Goal: Communication & Community: Answer question/provide support

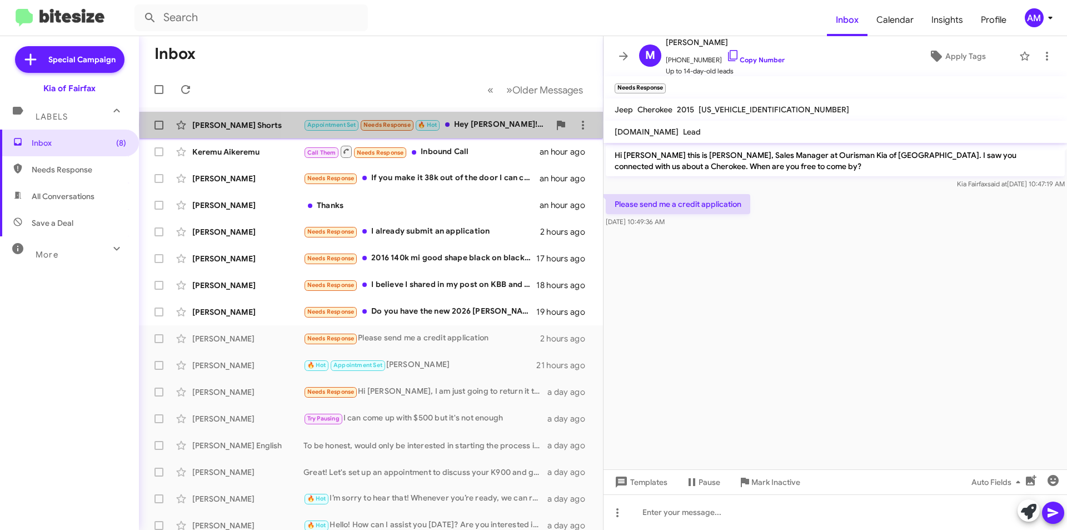
click at [477, 124] on div "Appointment Set Needs Response 🔥 Hot Hey [PERSON_NAME]! I can stop by in a few …" at bounding box center [426, 124] width 246 height 13
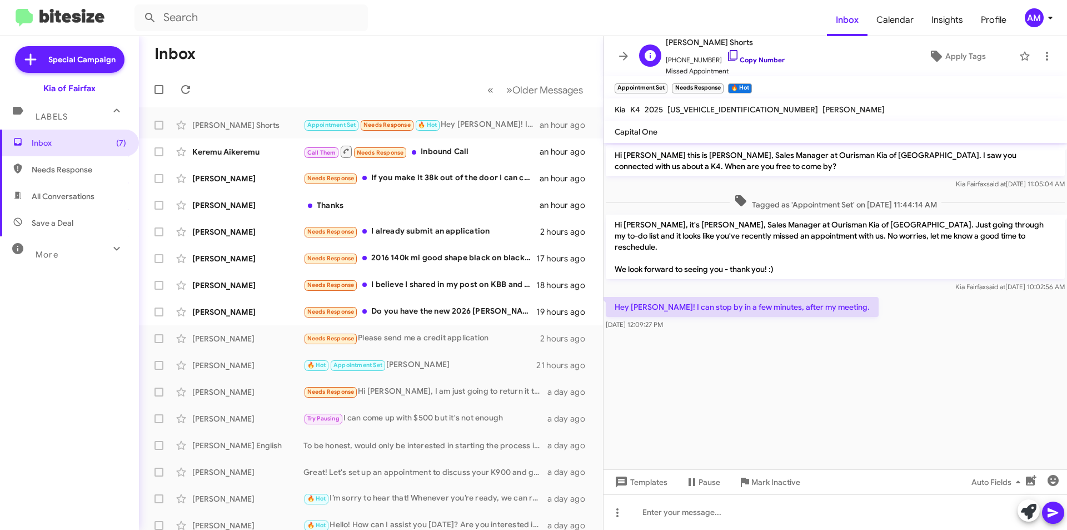
click at [753, 56] on link "Copy Number" at bounding box center [755, 60] width 58 height 8
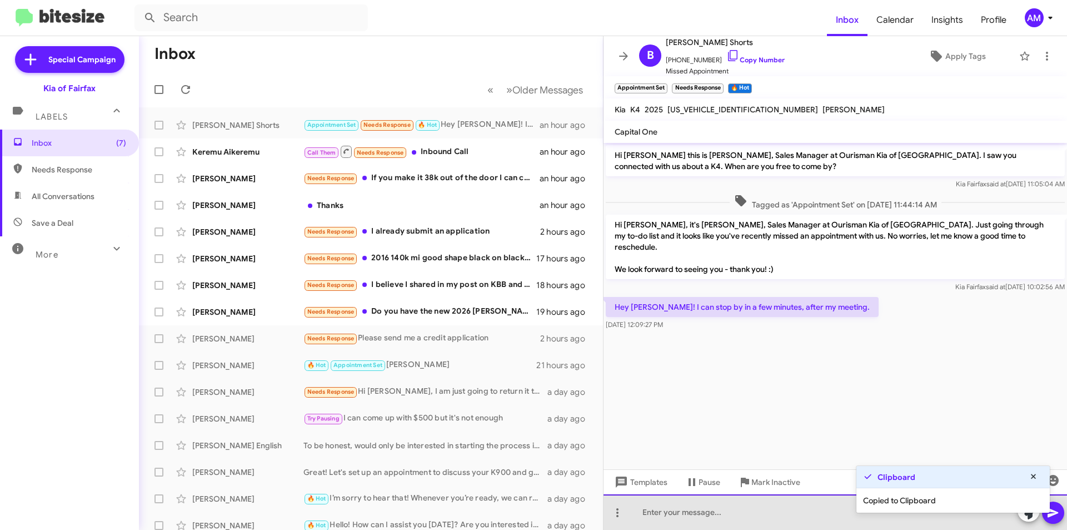
click at [732, 517] on div at bounding box center [835, 512] width 463 height 36
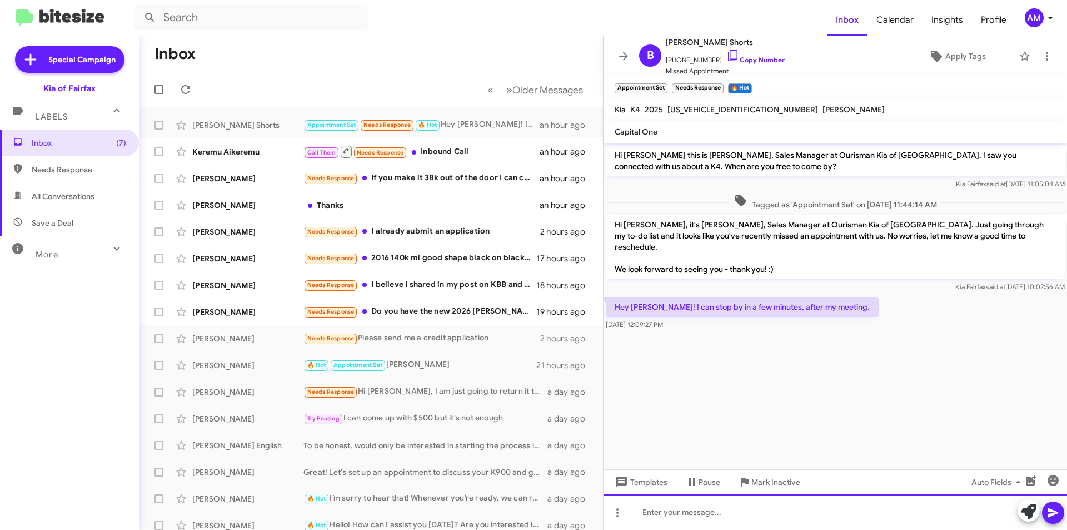
click at [756, 520] on div at bounding box center [835, 512] width 463 height 36
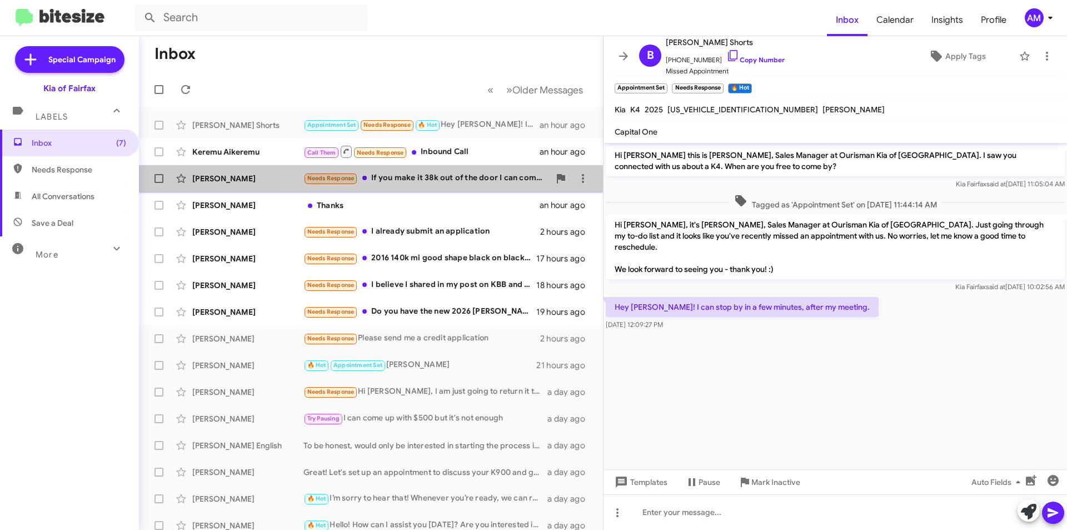
click at [459, 177] on div "Needs Response If you make it 38k out of the door I can come and pick up the car" at bounding box center [426, 178] width 246 height 13
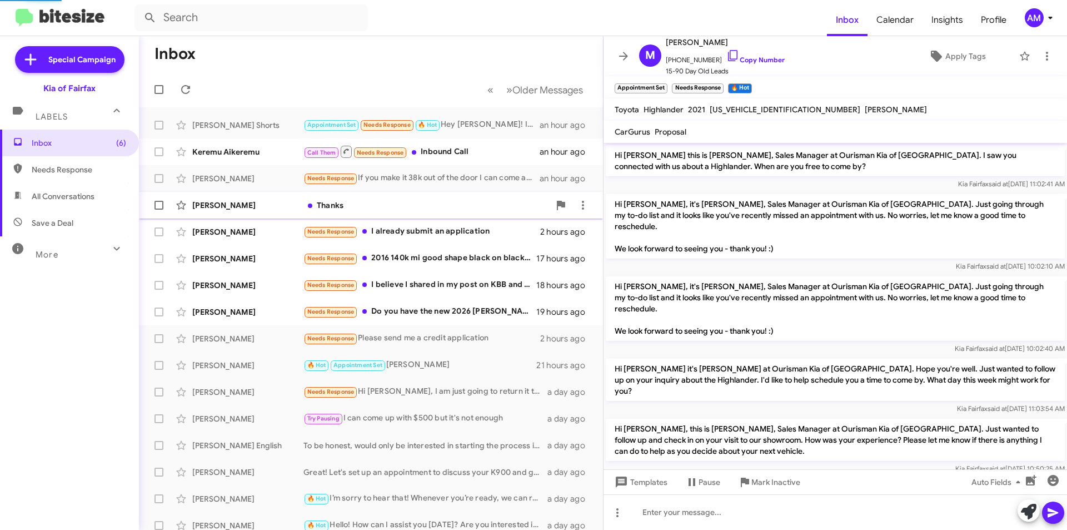
scroll to position [91, 0]
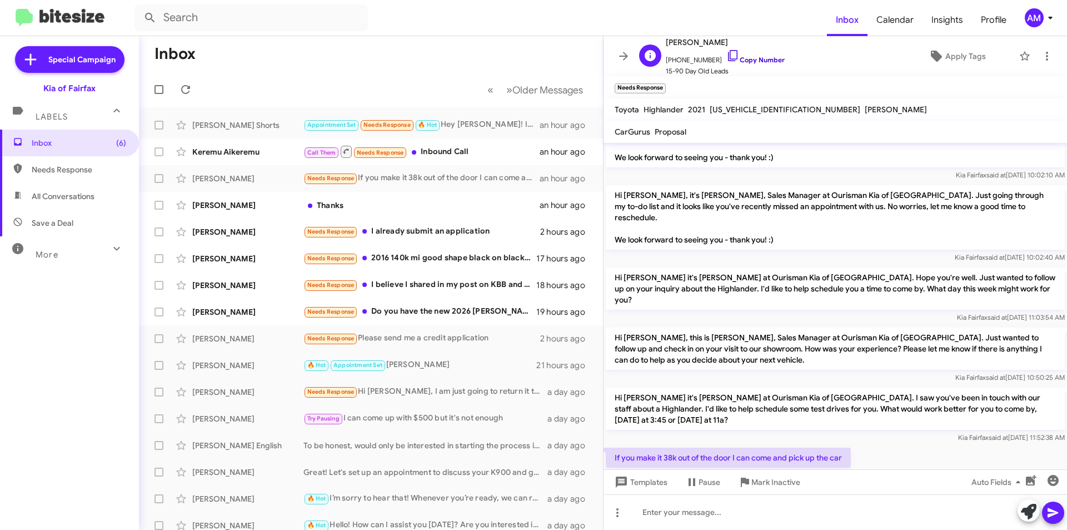
click at [742, 63] on link "Copy Number" at bounding box center [755, 60] width 58 height 8
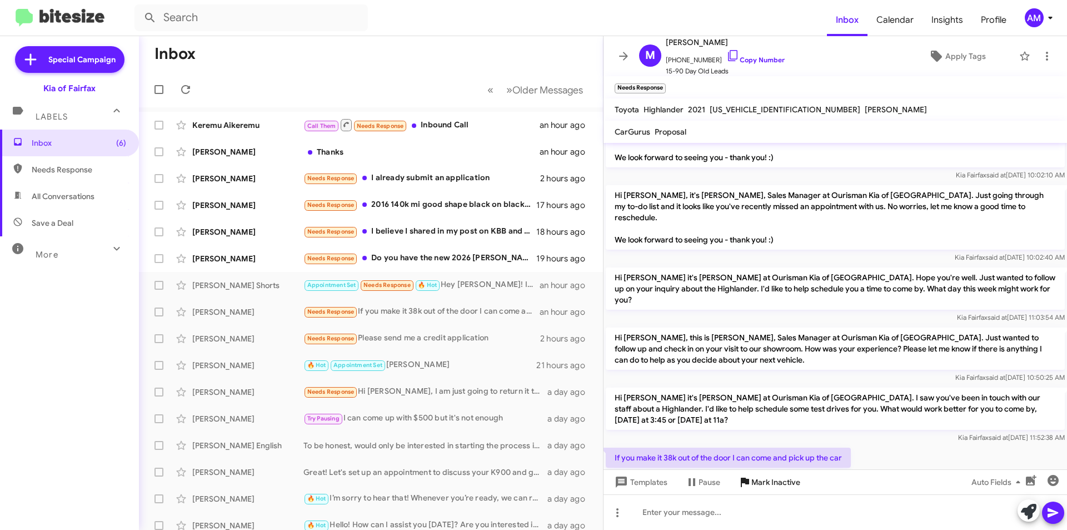
click at [756, 480] on span "Mark Inactive" at bounding box center [775, 482] width 49 height 20
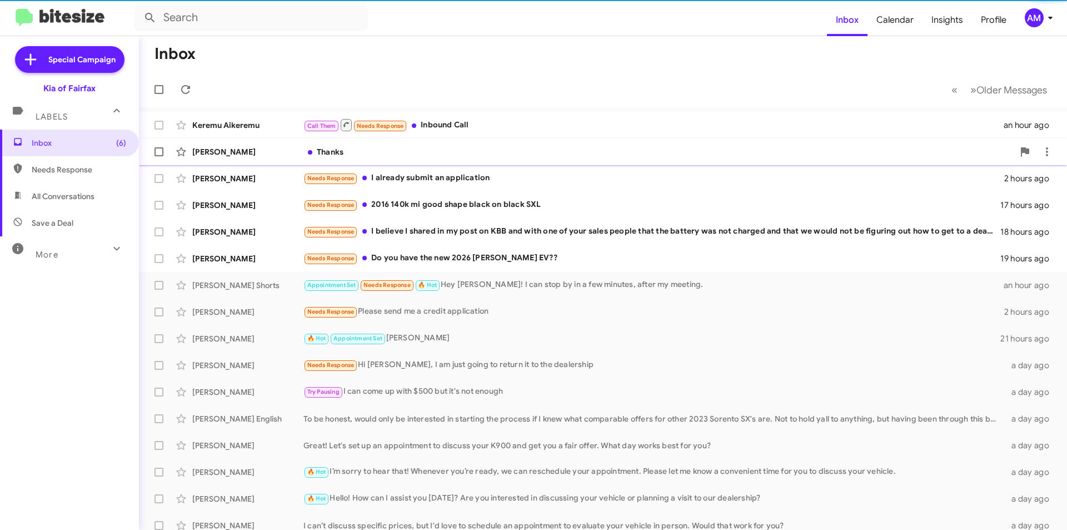
click at [428, 154] on div "Thanks" at bounding box center [658, 151] width 710 height 11
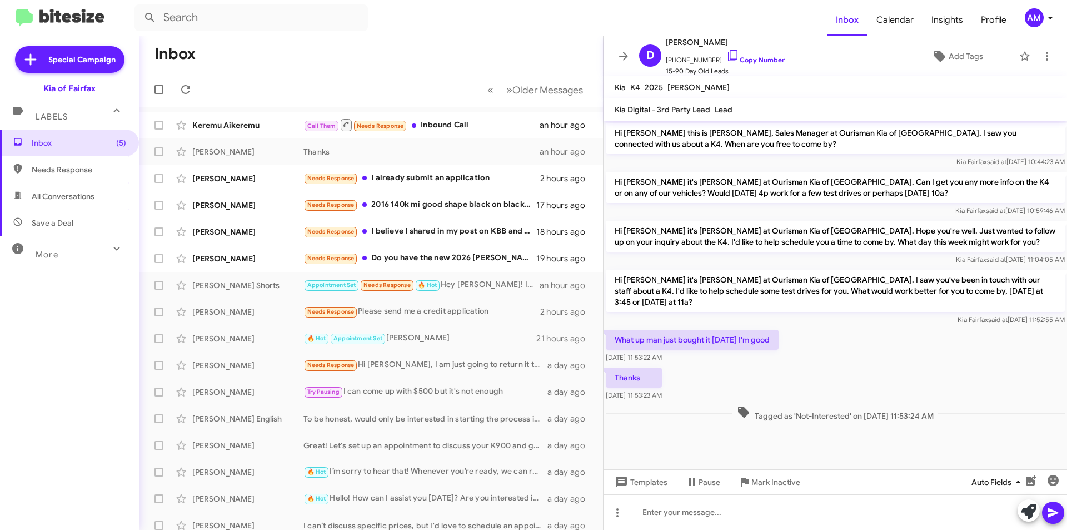
click at [1007, 486] on span "Auto Fields" at bounding box center [997, 482] width 53 height 20
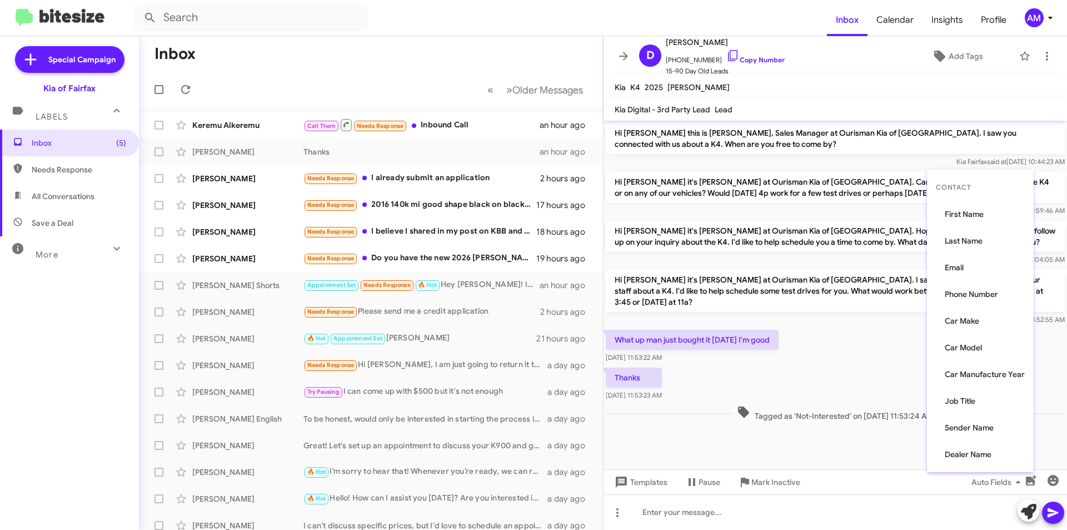
click at [890, 487] on div at bounding box center [533, 265] width 1067 height 530
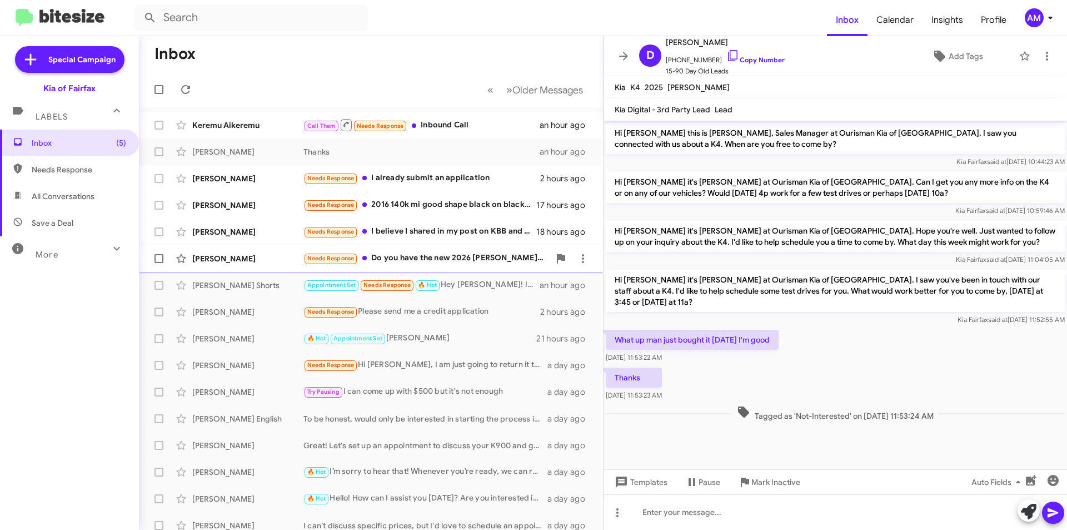
click at [393, 267] on div "[PERSON_NAME] Needs Response Do you have the new 2026 [PERSON_NAME] EV?? 19 hou…" at bounding box center [371, 258] width 446 height 22
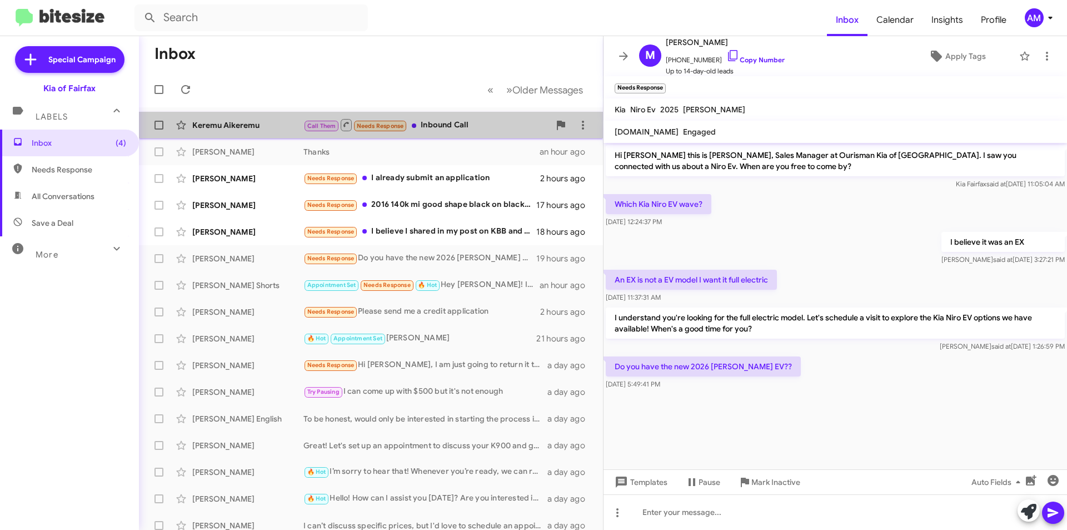
click at [475, 127] on div "Call Them Needs Response Inbound Call" at bounding box center [426, 125] width 246 height 14
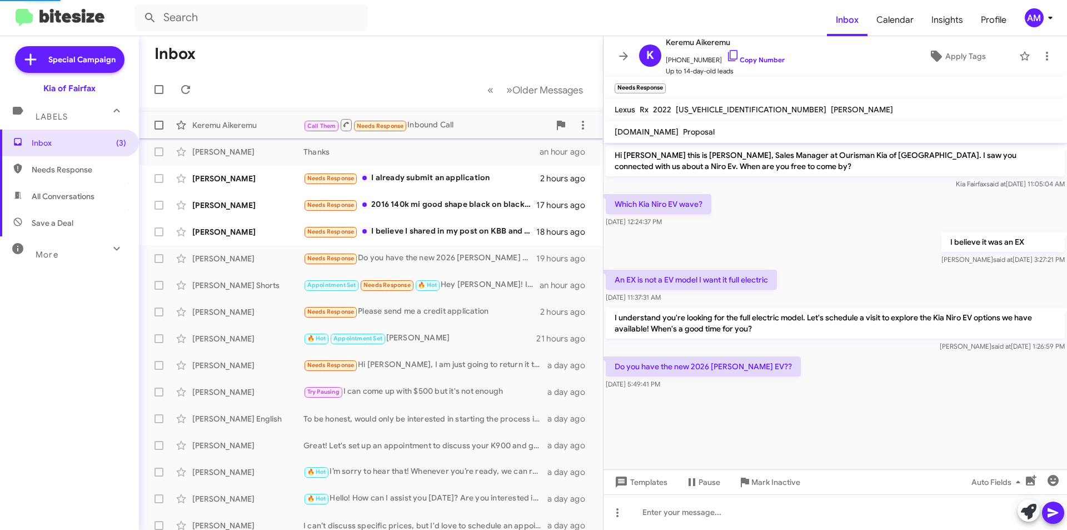
scroll to position [425, 0]
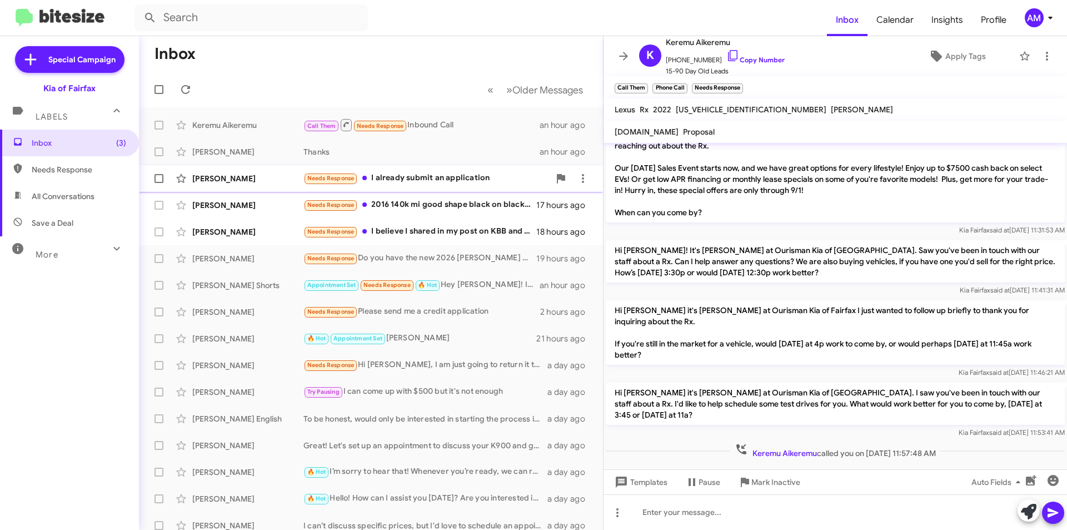
click at [461, 178] on div "Needs Response I already submit an application" at bounding box center [426, 178] width 246 height 13
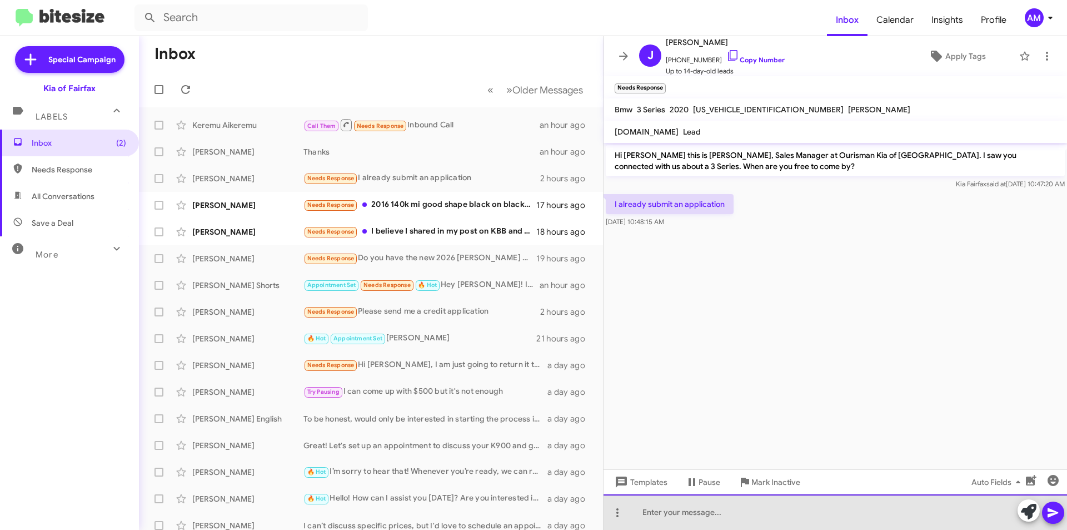
click at [700, 514] on div at bounding box center [835, 512] width 463 height 36
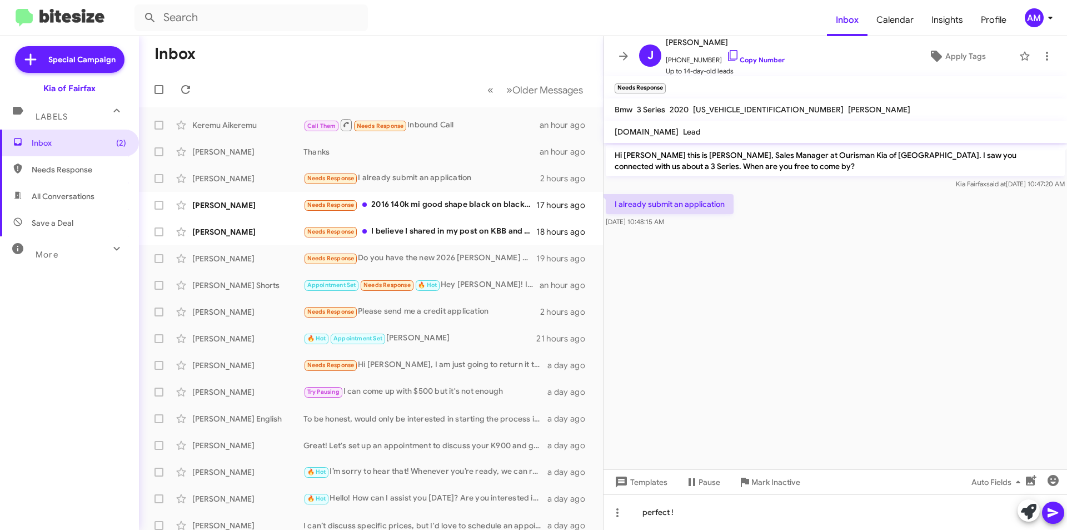
click at [1057, 515] on icon at bounding box center [1052, 512] width 13 height 13
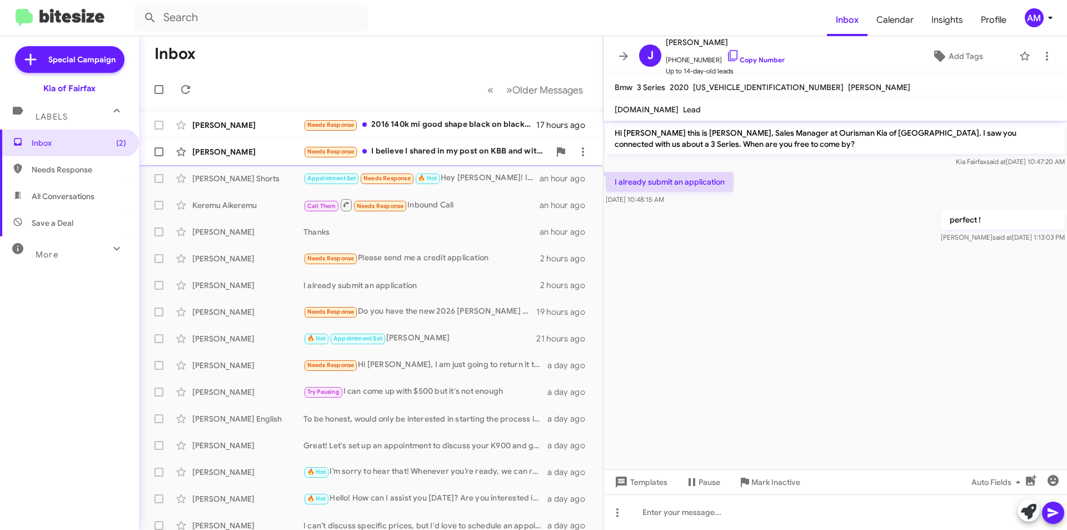
click at [467, 139] on span "[PERSON_NAME] Needs Response I believe I shared in my post on KBB and with one …" at bounding box center [371, 151] width 464 height 27
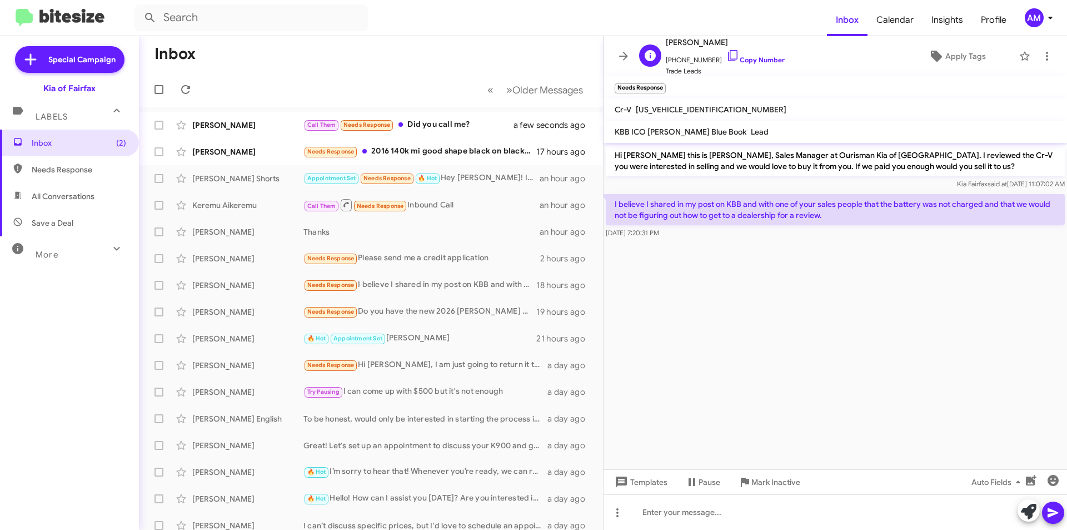
click at [751, 66] on span "Trade Leads" at bounding box center [725, 71] width 119 height 11
click at [749, 64] on span "[PHONE_NUMBER] Copy Number" at bounding box center [725, 57] width 119 height 17
click at [749, 56] on link "Copy Number" at bounding box center [755, 60] width 58 height 8
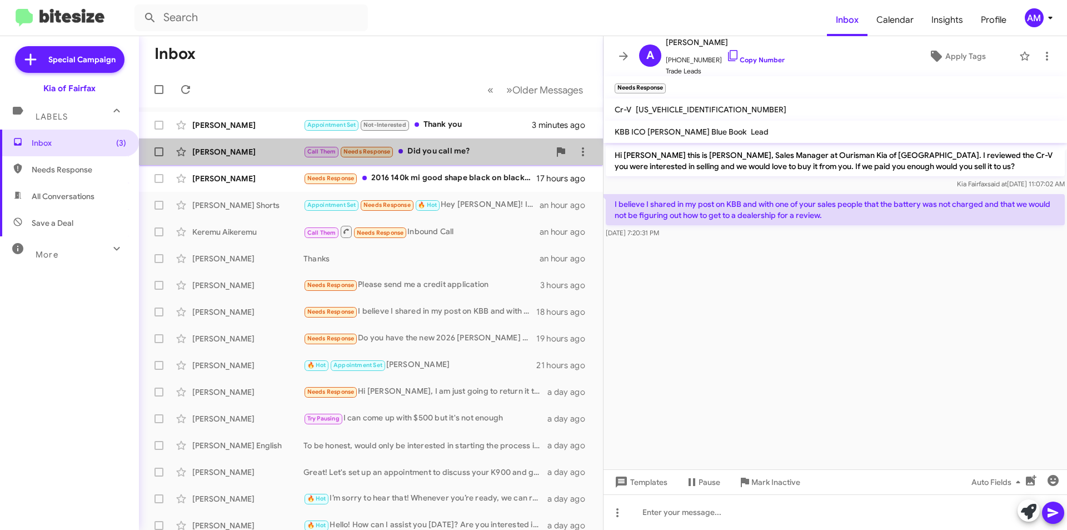
click at [448, 149] on div "Call Them Needs Response Did you call me?" at bounding box center [426, 151] width 246 height 13
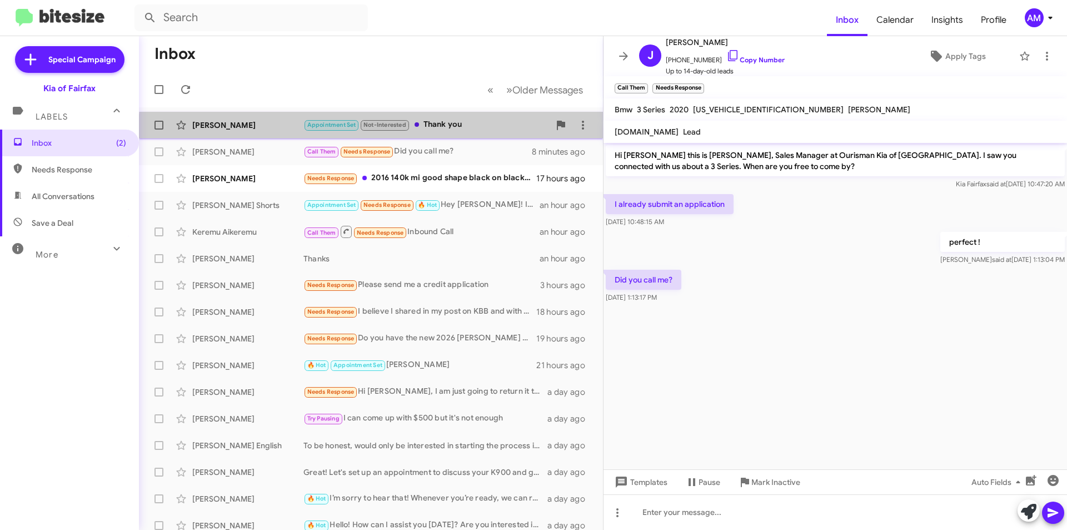
click at [458, 133] on div "[PERSON_NAME] Appointment Set Not-Interested Thank you 3 minutes ago" at bounding box center [371, 125] width 446 height 22
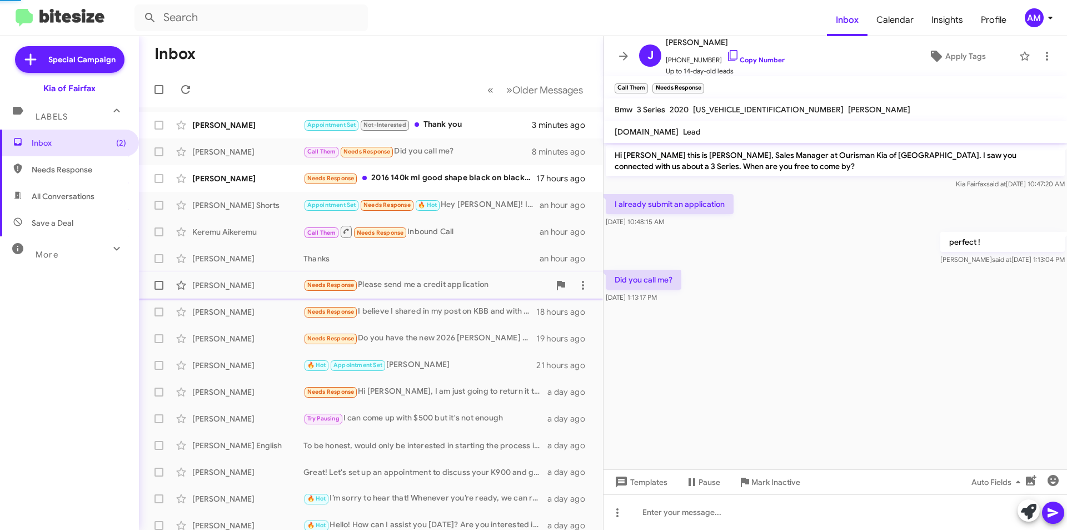
scroll to position [205, 0]
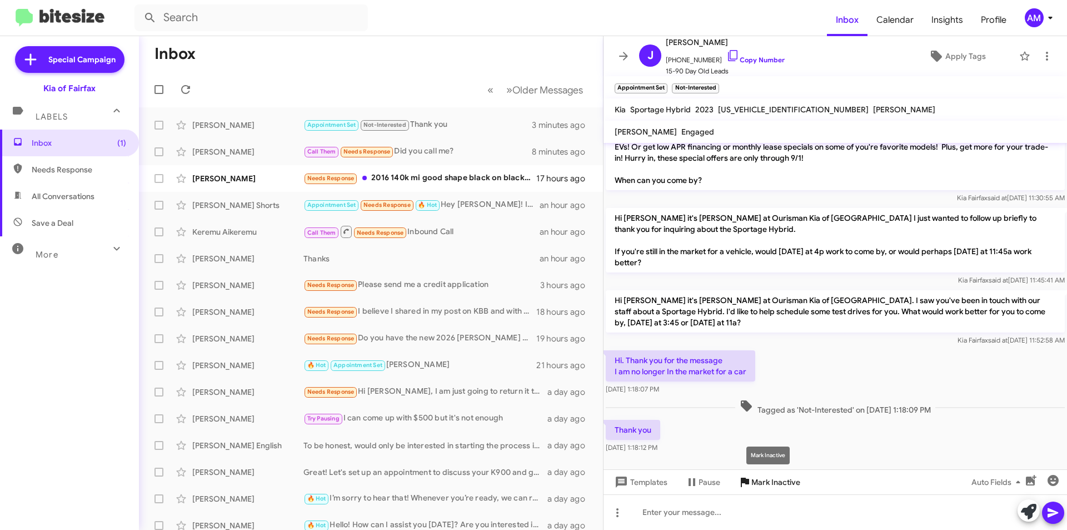
click at [762, 482] on span "Mark Inactive" at bounding box center [775, 482] width 49 height 20
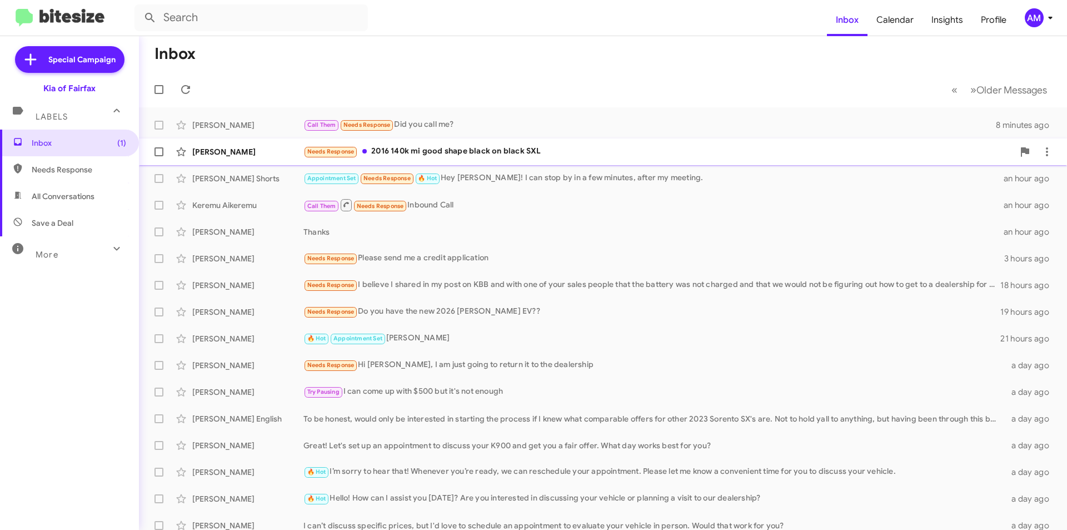
click at [516, 157] on div "Needs Response 2016 140k mi good shape black on black SXL" at bounding box center [658, 151] width 710 height 13
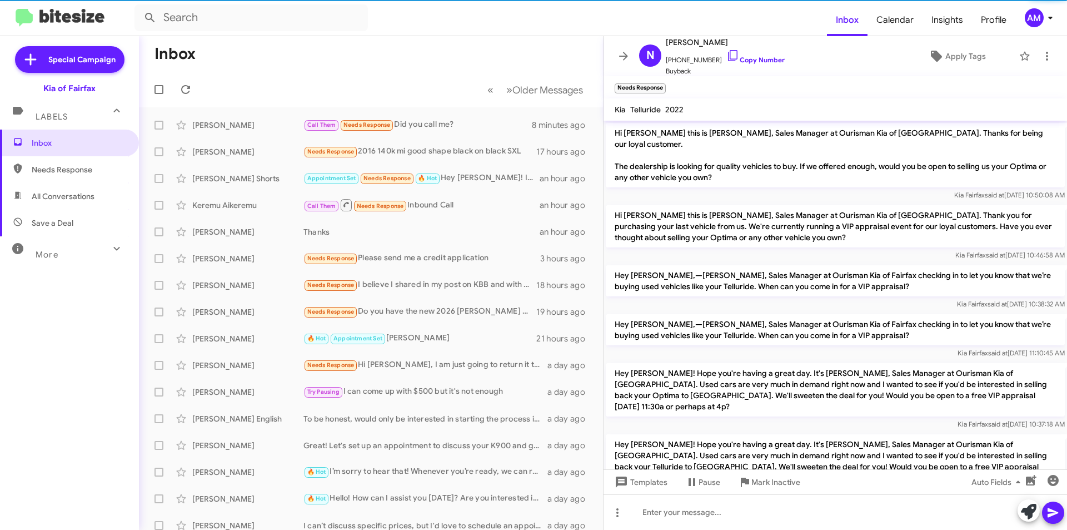
scroll to position [157, 0]
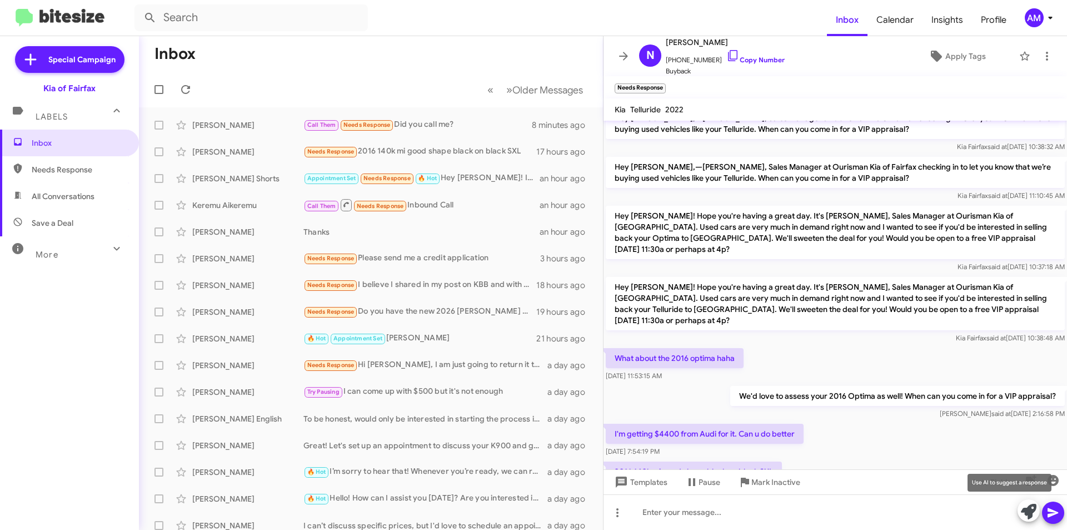
click at [1023, 514] on icon at bounding box center [1029, 512] width 16 height 16
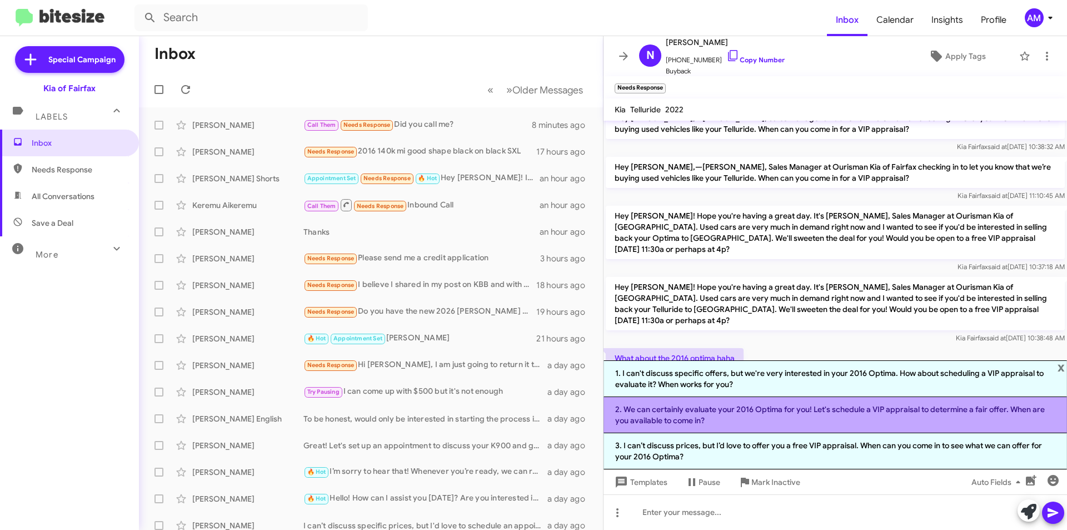
click at [784, 417] on li "2. We can certainly evaluate your 2016 Optima for you! Let's schedule a VIP app…" at bounding box center [835, 415] width 463 height 36
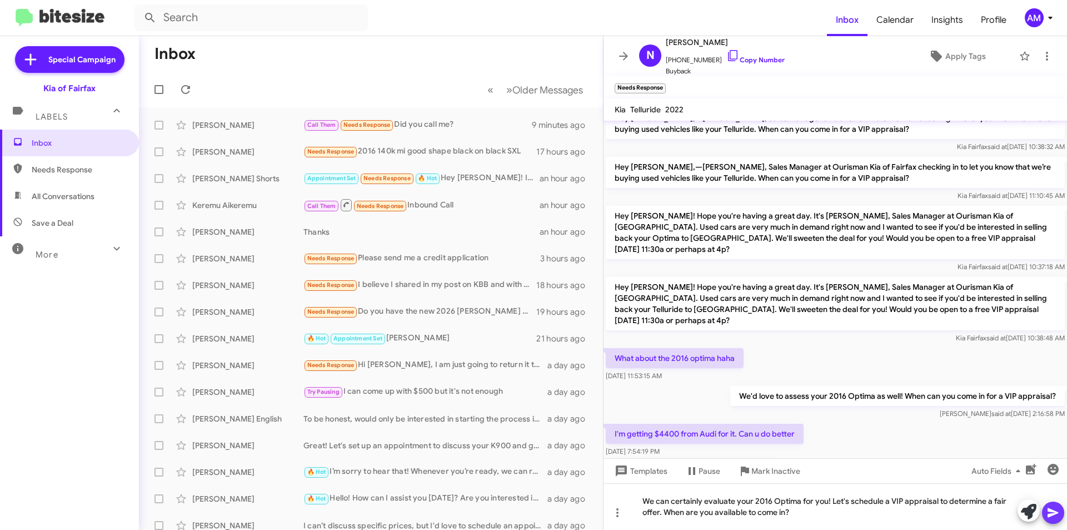
click at [1058, 513] on icon at bounding box center [1053, 512] width 11 height 9
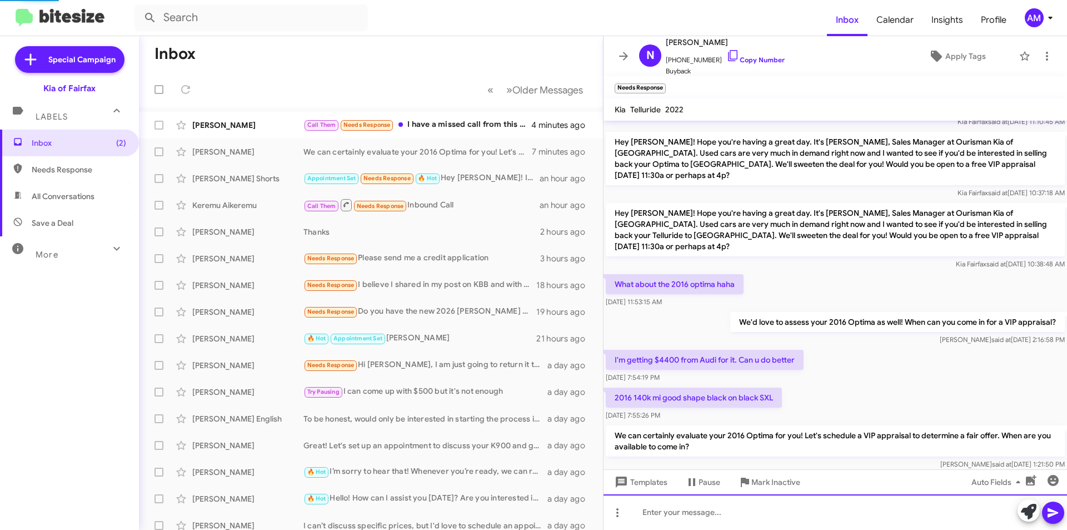
scroll to position [272, 0]
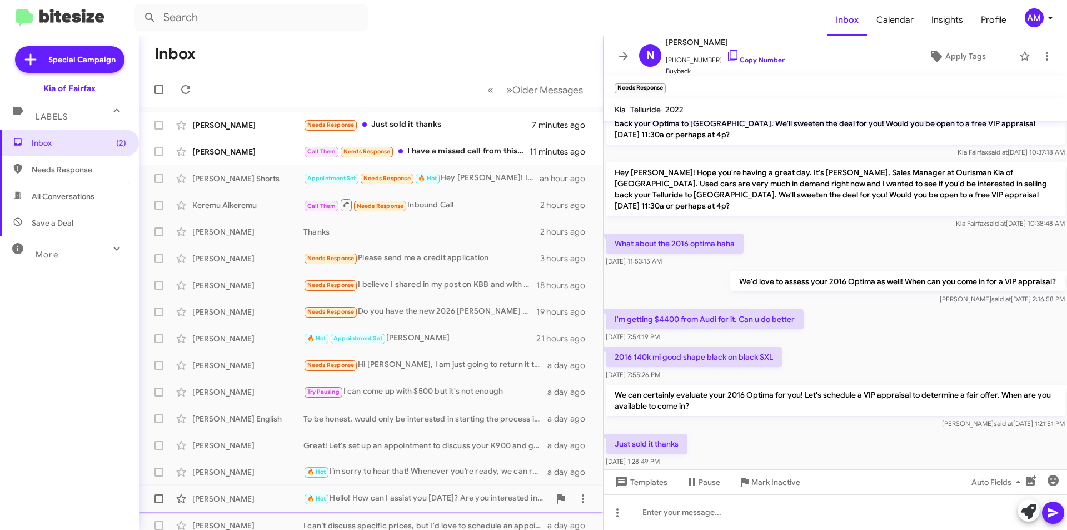
click at [767, 490] on span "Mark Inactive" at bounding box center [775, 482] width 49 height 20
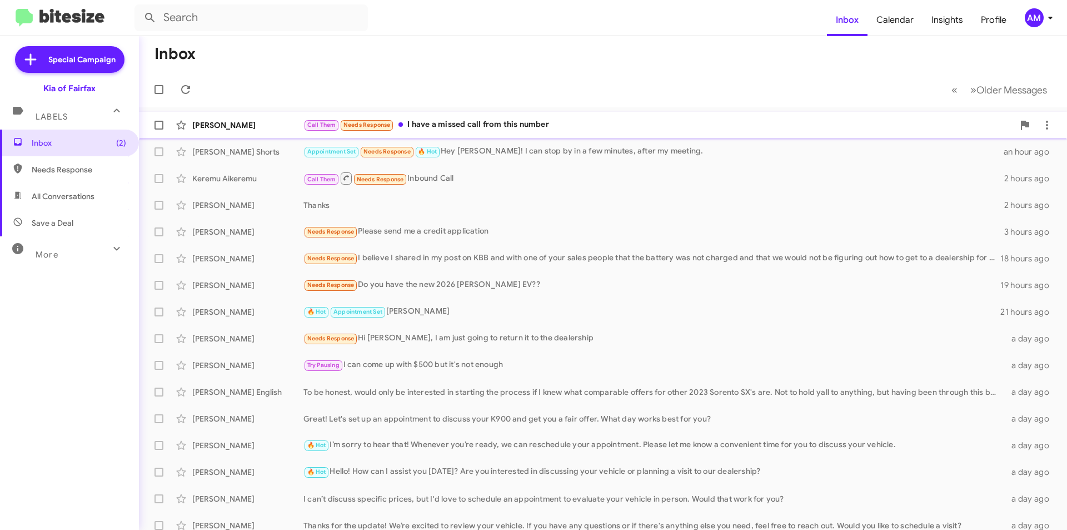
click at [519, 123] on div "Call Them Needs Response I have a missed call from this number" at bounding box center [658, 124] width 710 height 13
